Goal: Task Accomplishment & Management: Manage account settings

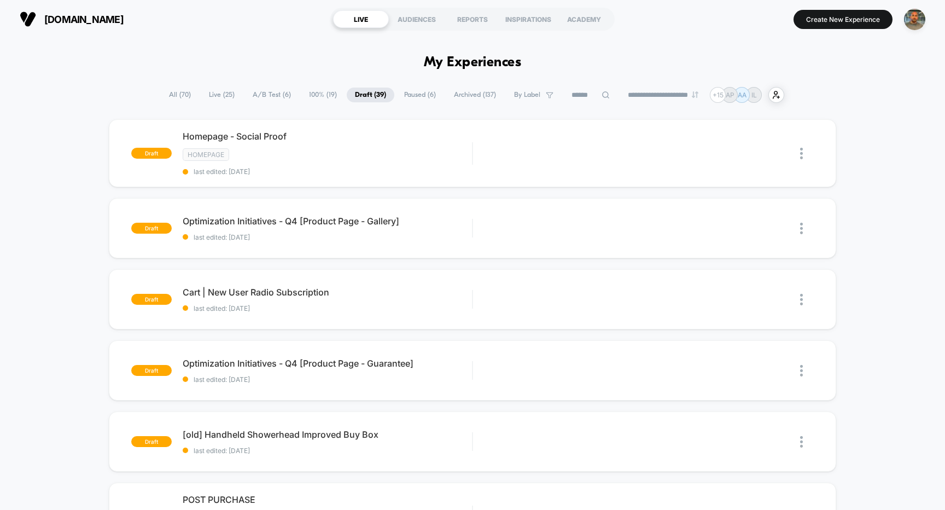
click at [264, 98] on span "A/B Test ( 6 )" at bounding box center [272, 95] width 55 height 15
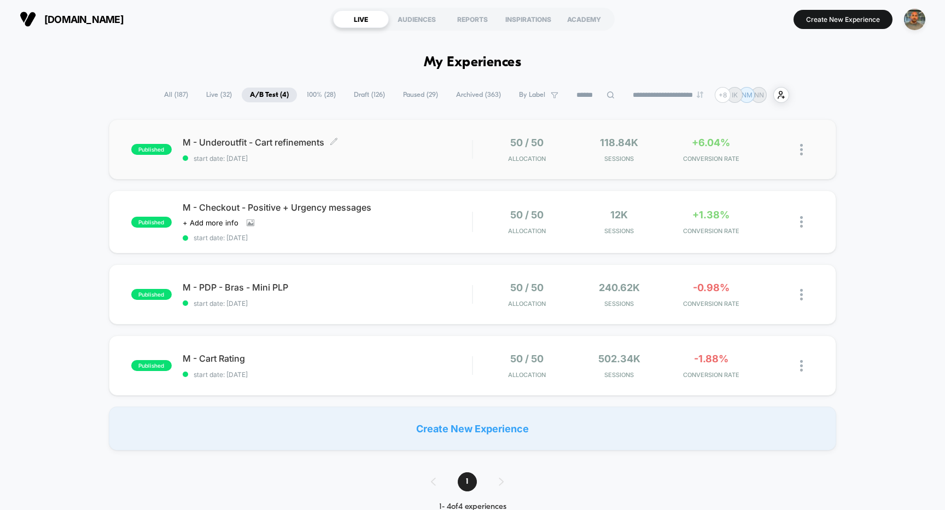
click at [388, 150] on div "M - Underoutfit - Cart refinements Click to edit experience details Click to ed…" at bounding box center [328, 150] width 290 height 26
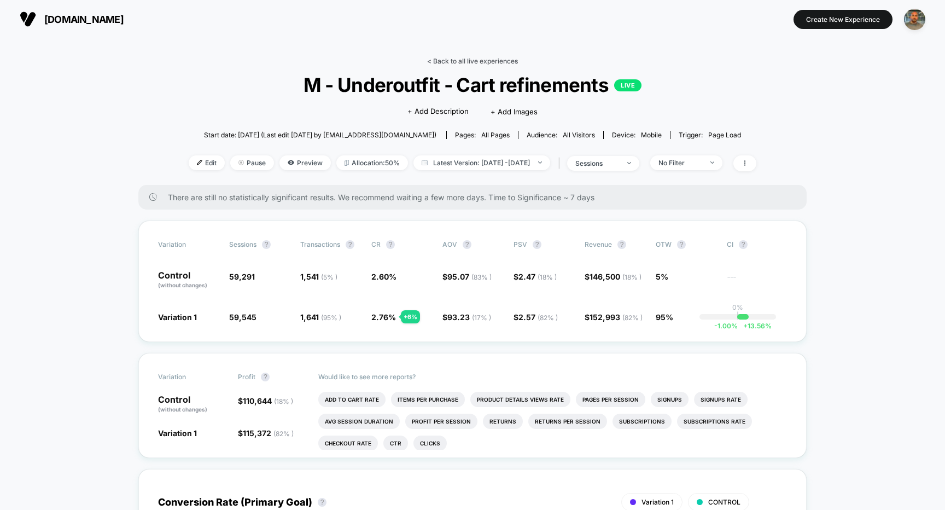
click at [480, 61] on link "< Back to all live experiences" at bounding box center [472, 61] width 91 height 8
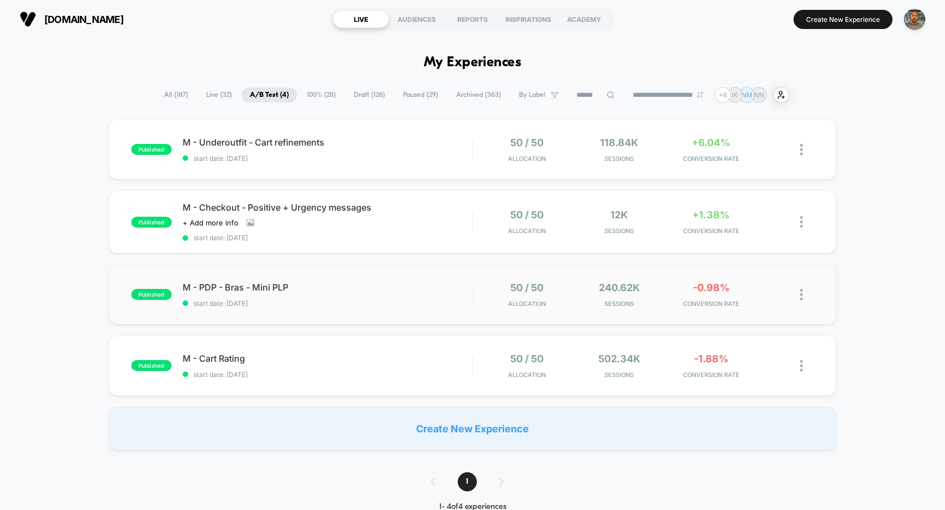
click at [468, 313] on div "published M - PDP - Bras - Mini PLP start date: 9/21/2025 50 / 50 Allocation 24…" at bounding box center [473, 294] width 728 height 60
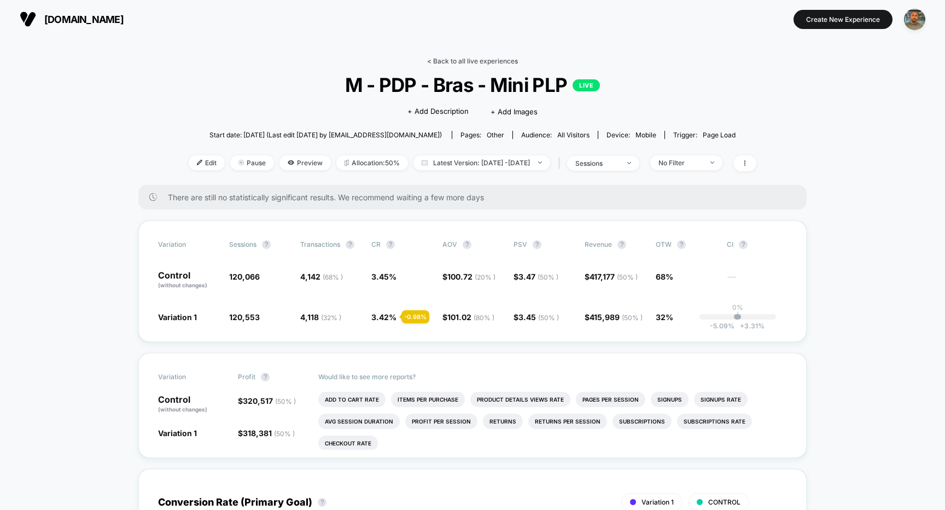
click at [444, 61] on link "< Back to all live experiences" at bounding box center [472, 61] width 91 height 8
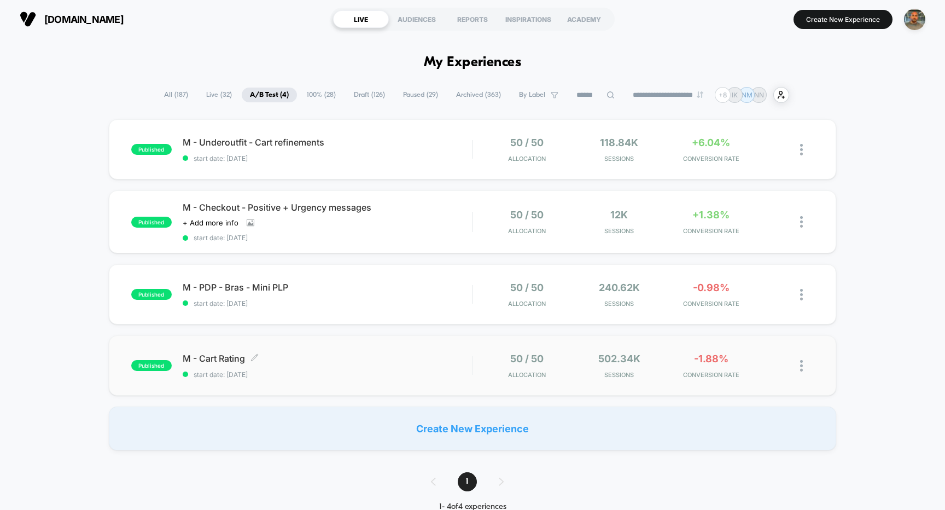
click at [441, 376] on span "start date: 9/21/2025" at bounding box center [328, 374] width 290 height 8
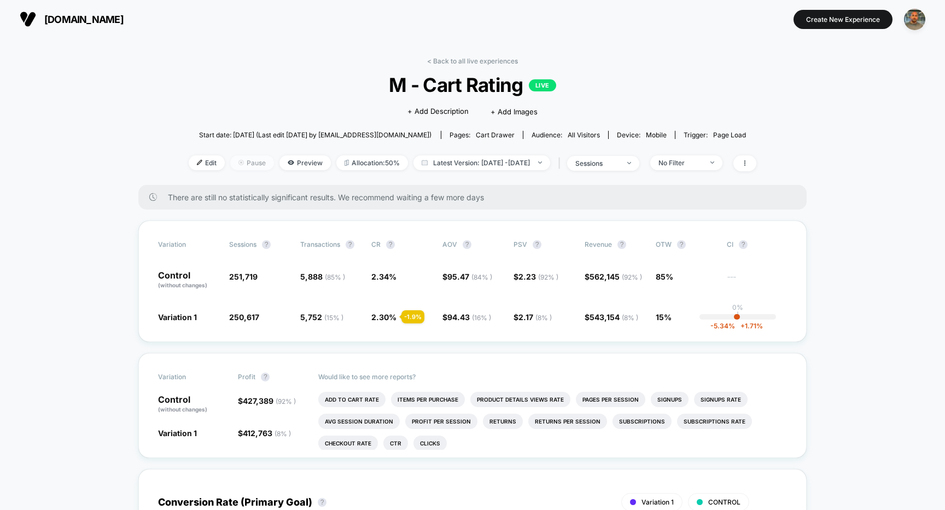
click at [237, 163] on span "Pause" at bounding box center [252, 162] width 44 height 15
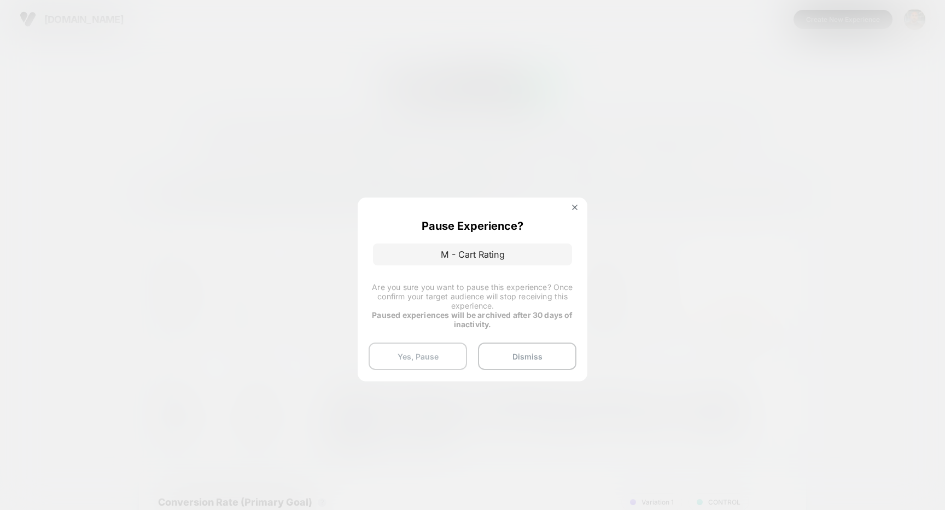
click at [397, 352] on button "Yes, Pause" at bounding box center [418, 355] width 98 height 27
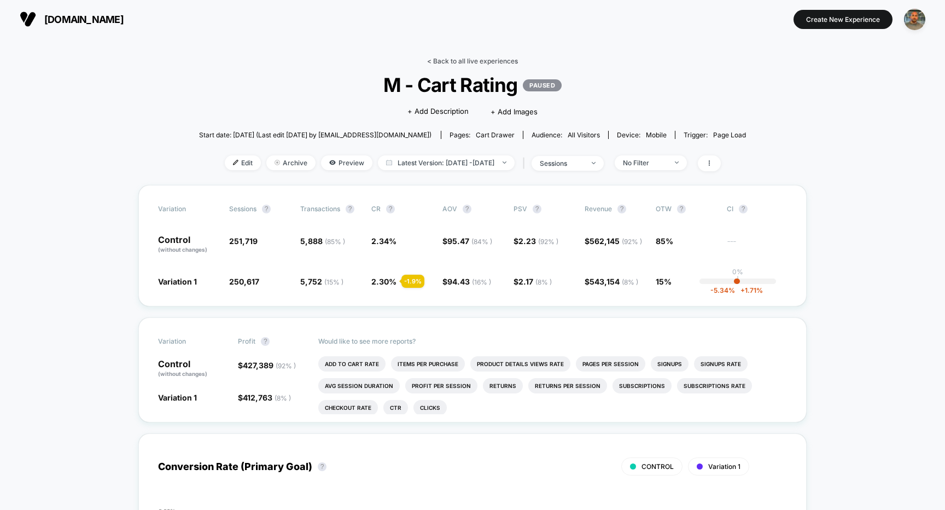
click at [475, 62] on link "< Back to all live experiences" at bounding box center [472, 61] width 91 height 8
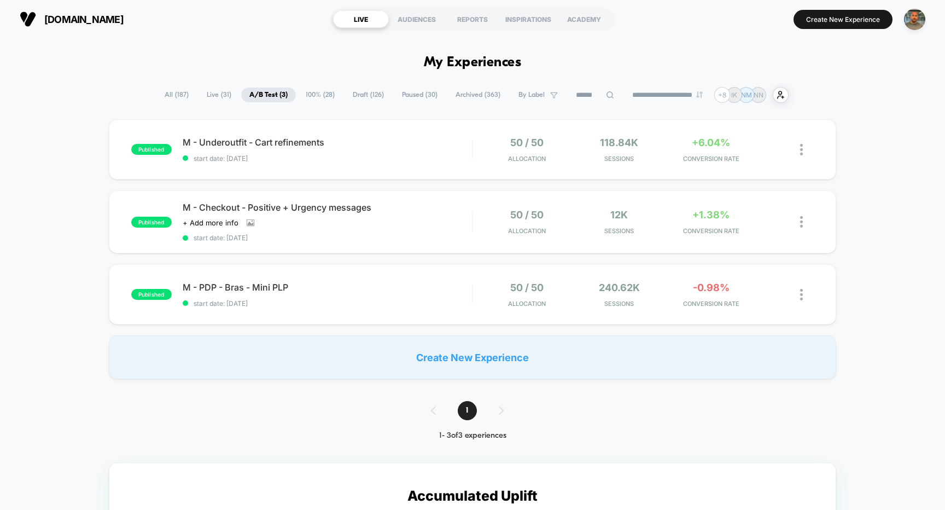
click at [379, 97] on span "Draft ( 126 )" at bounding box center [369, 95] width 48 height 15
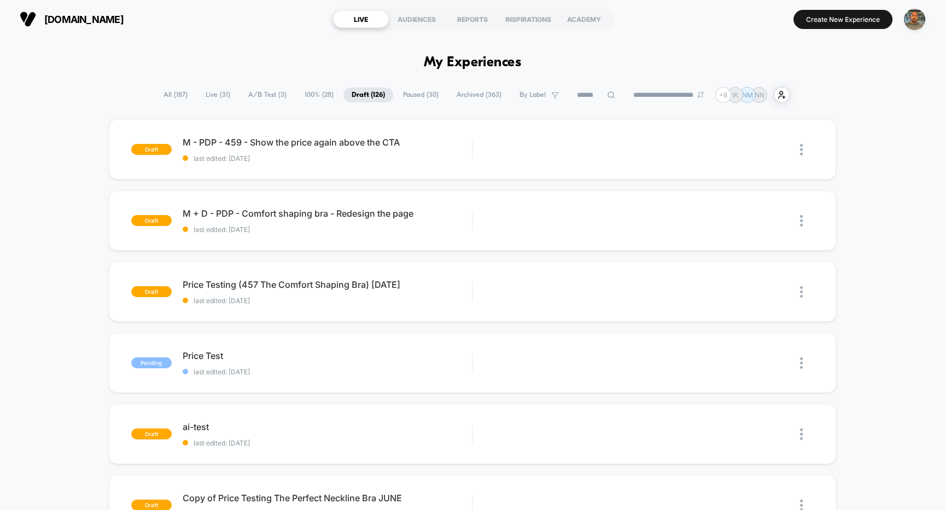
click at [124, 20] on span "[DOMAIN_NAME]" at bounding box center [83, 19] width 79 height 11
click at [27, 19] on img at bounding box center [28, 19] width 16 height 16
click at [422, 91] on span "Paused ( 30 )" at bounding box center [421, 95] width 52 height 15
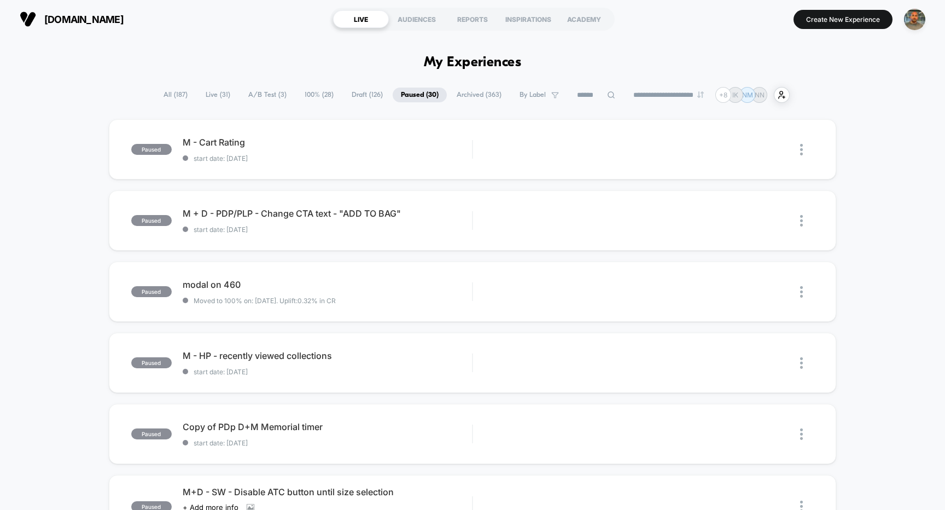
click at [246, 89] on span "A/B Test ( 3 )" at bounding box center [267, 95] width 55 height 15
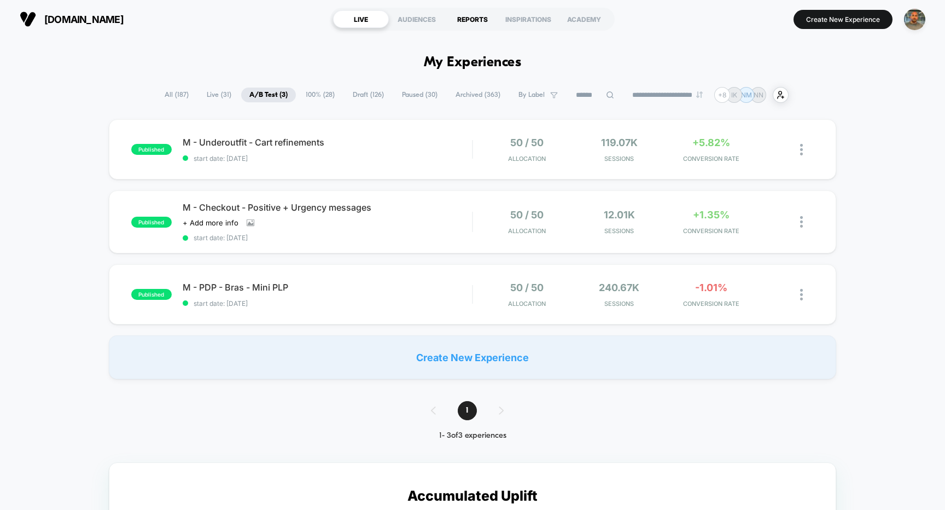
click at [475, 22] on div "REPORTS" at bounding box center [473, 19] width 56 height 18
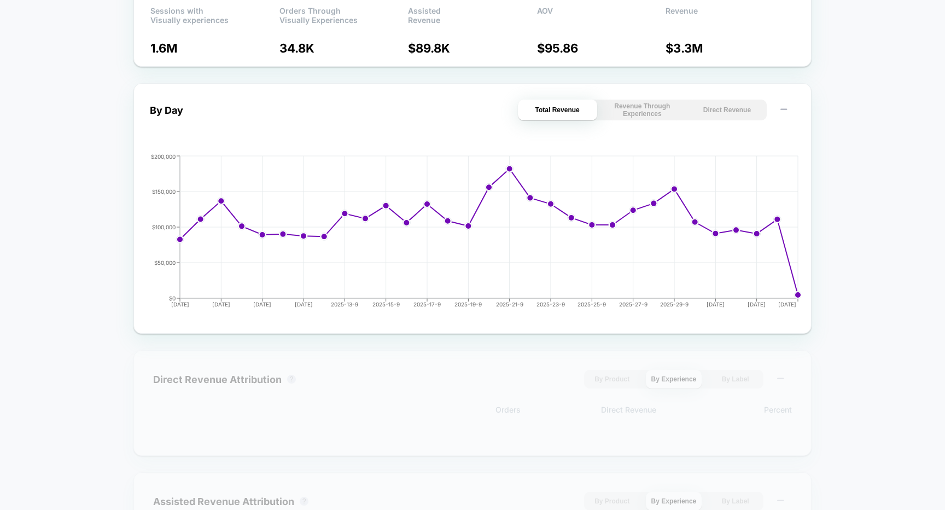
scroll to position [331, 0]
